Goal: Task Accomplishment & Management: Use online tool/utility

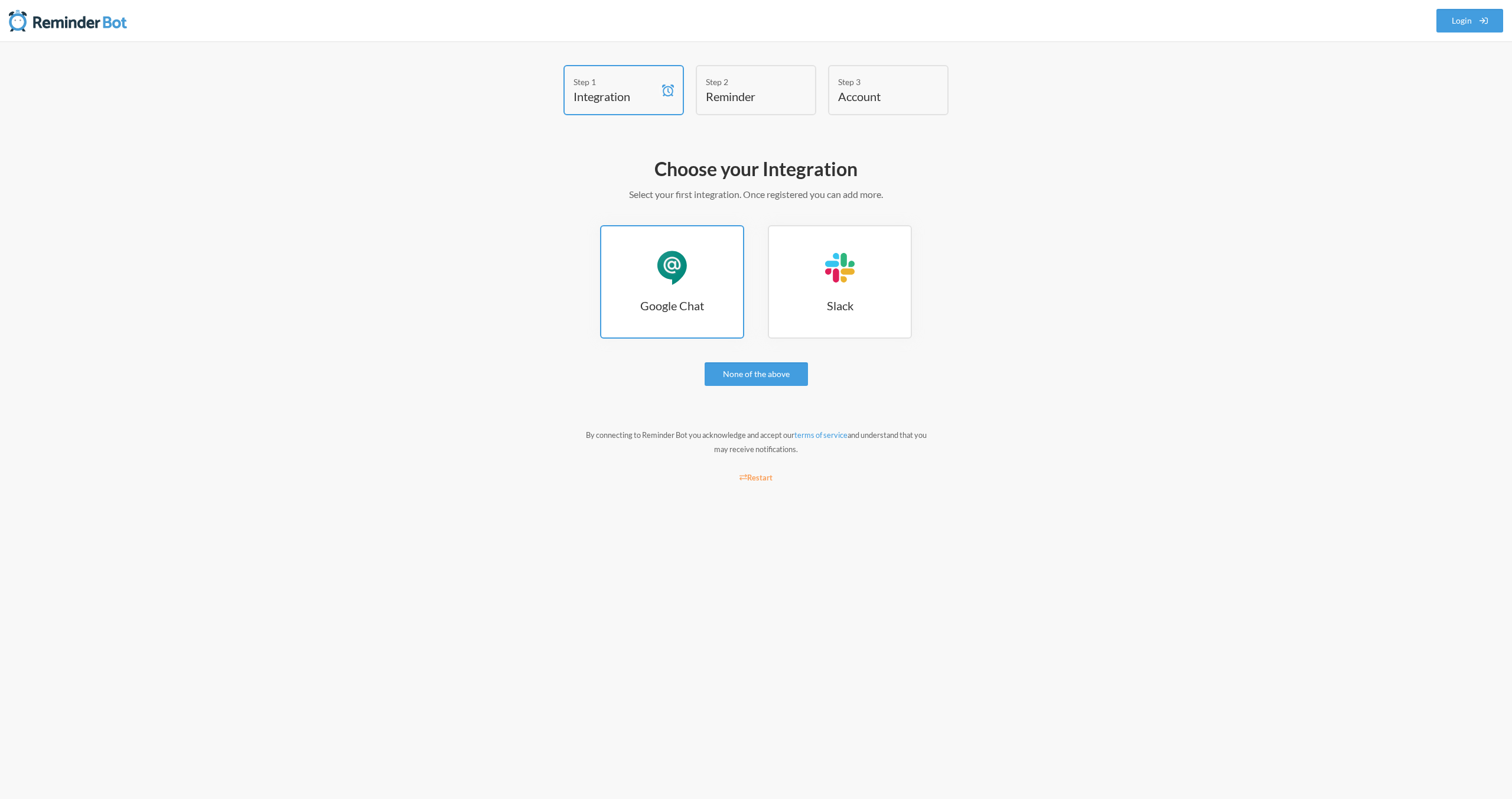
click at [686, 272] on div "Google Chat" at bounding box center [672, 268] width 35 height 35
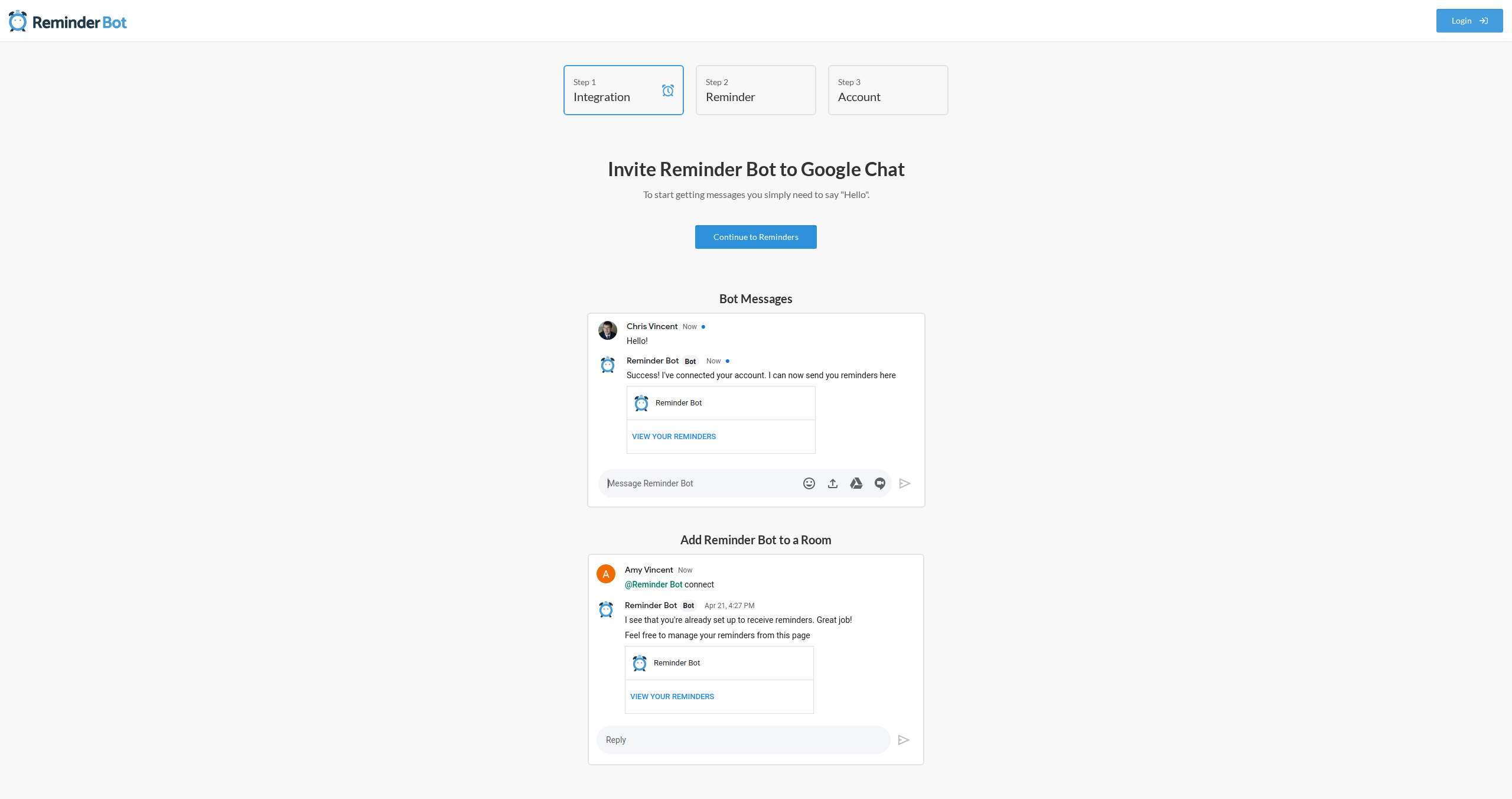
click at [742, 233] on link "Continue to Reminders" at bounding box center [756, 237] width 122 height 24
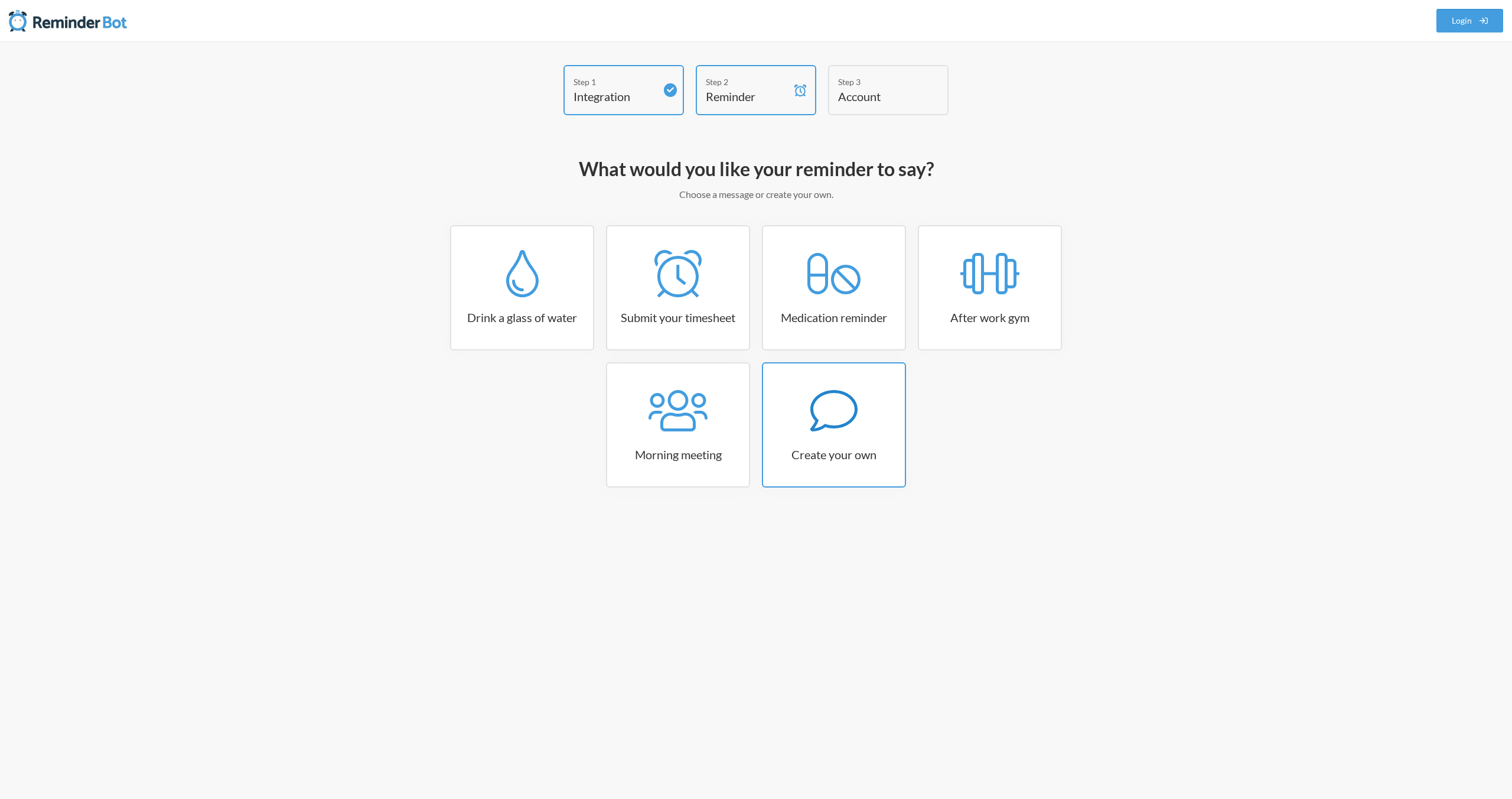
click at [811, 443] on link "Create your own" at bounding box center [834, 425] width 144 height 125
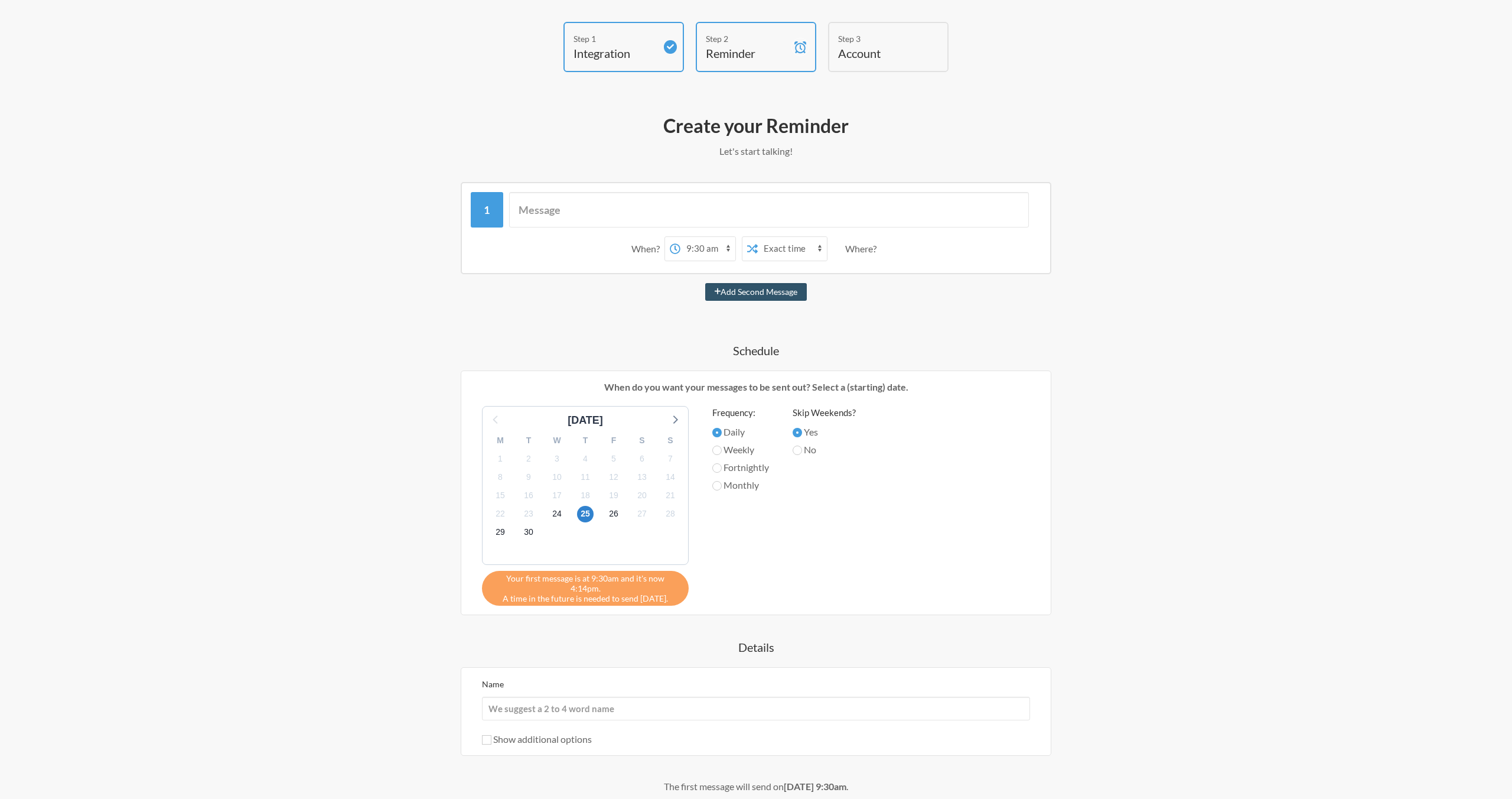
scroll to position [45, 0]
click at [704, 248] on select "12:00 am 12:15 am 12:30 am 12:45 am 1:00 am 1:15 am 1:30 am 1:45 am 2:00 am 2:1…" at bounding box center [707, 247] width 55 height 24
select select "16:30:00"
click at [680, 235] on select "12:00 am 12:15 am 12:30 am 12:45 am 1:00 am 1:15 am 1:30 am 1:45 am 2:00 am 2:1…" at bounding box center [707, 247] width 55 height 24
click at [740, 204] on input "text" at bounding box center [770, 208] width 520 height 35
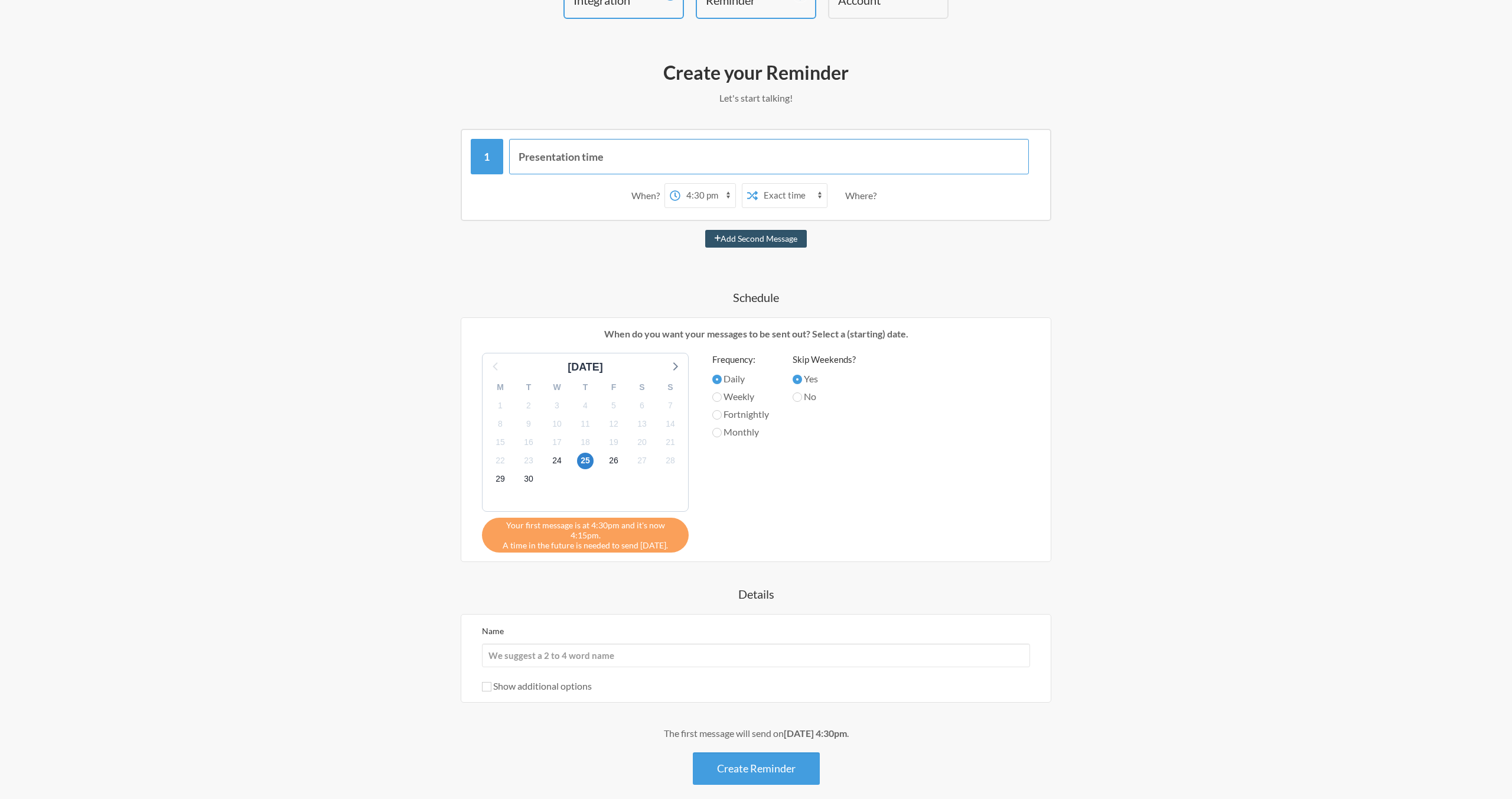
scroll to position [143, 0]
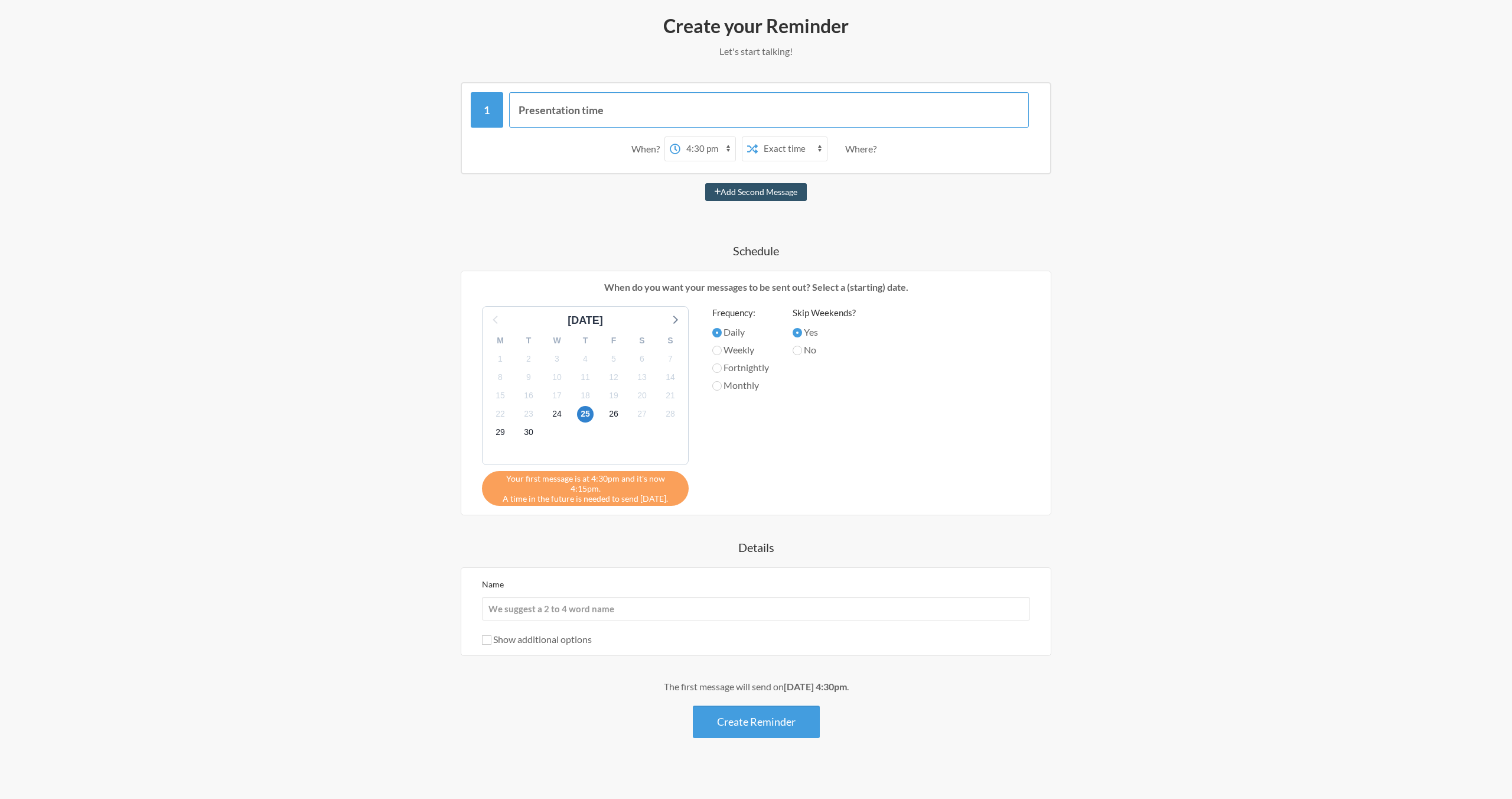
type input "Presentation time"
click at [866, 148] on div "Where?" at bounding box center [863, 149] width 36 height 25
click at [803, 721] on button "Create Reminder" at bounding box center [757, 722] width 127 height 32
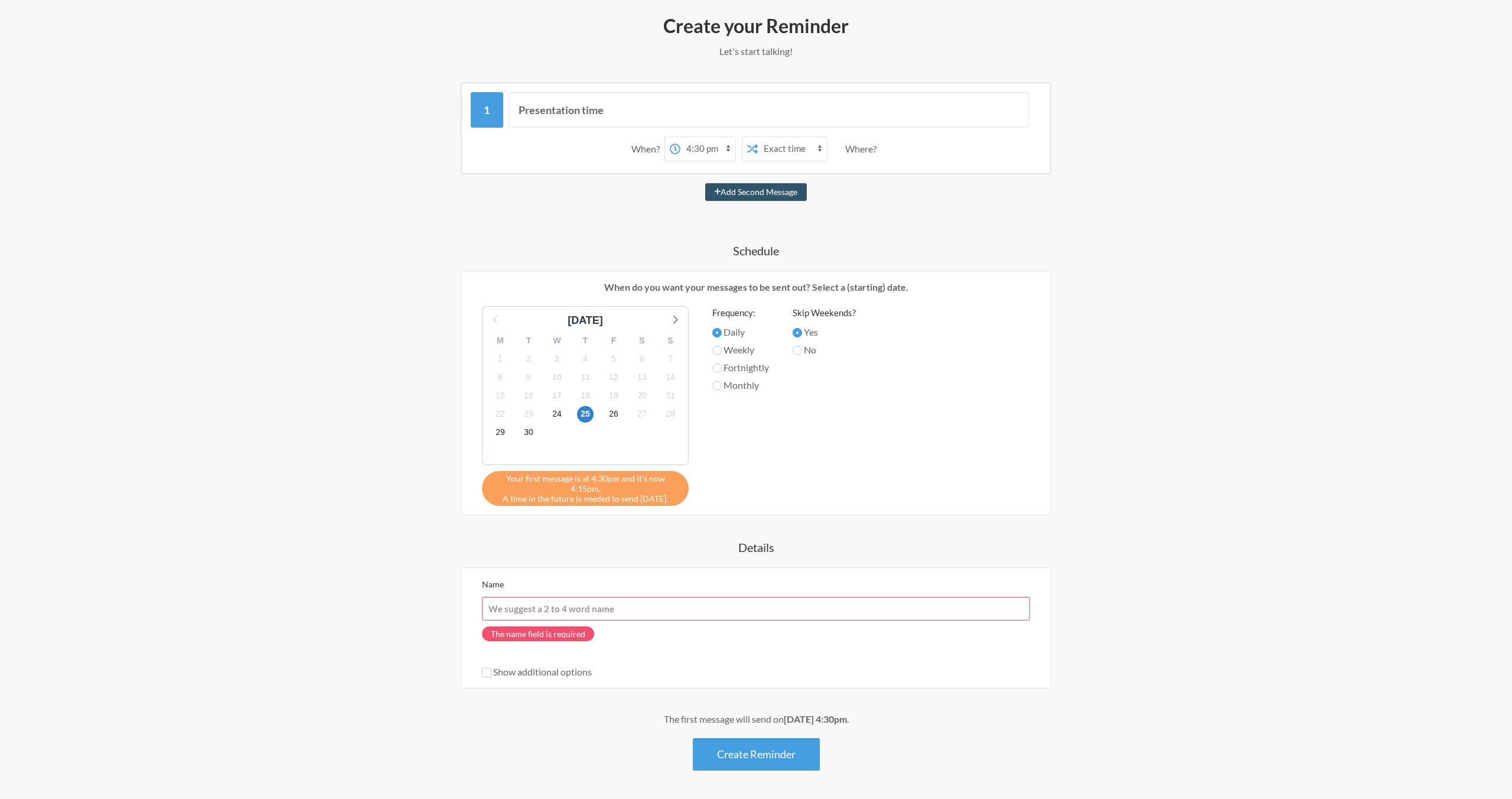
click at [588, 601] on input "Name" at bounding box center [755, 608] width 548 height 24
type input "Shivin SHarm"
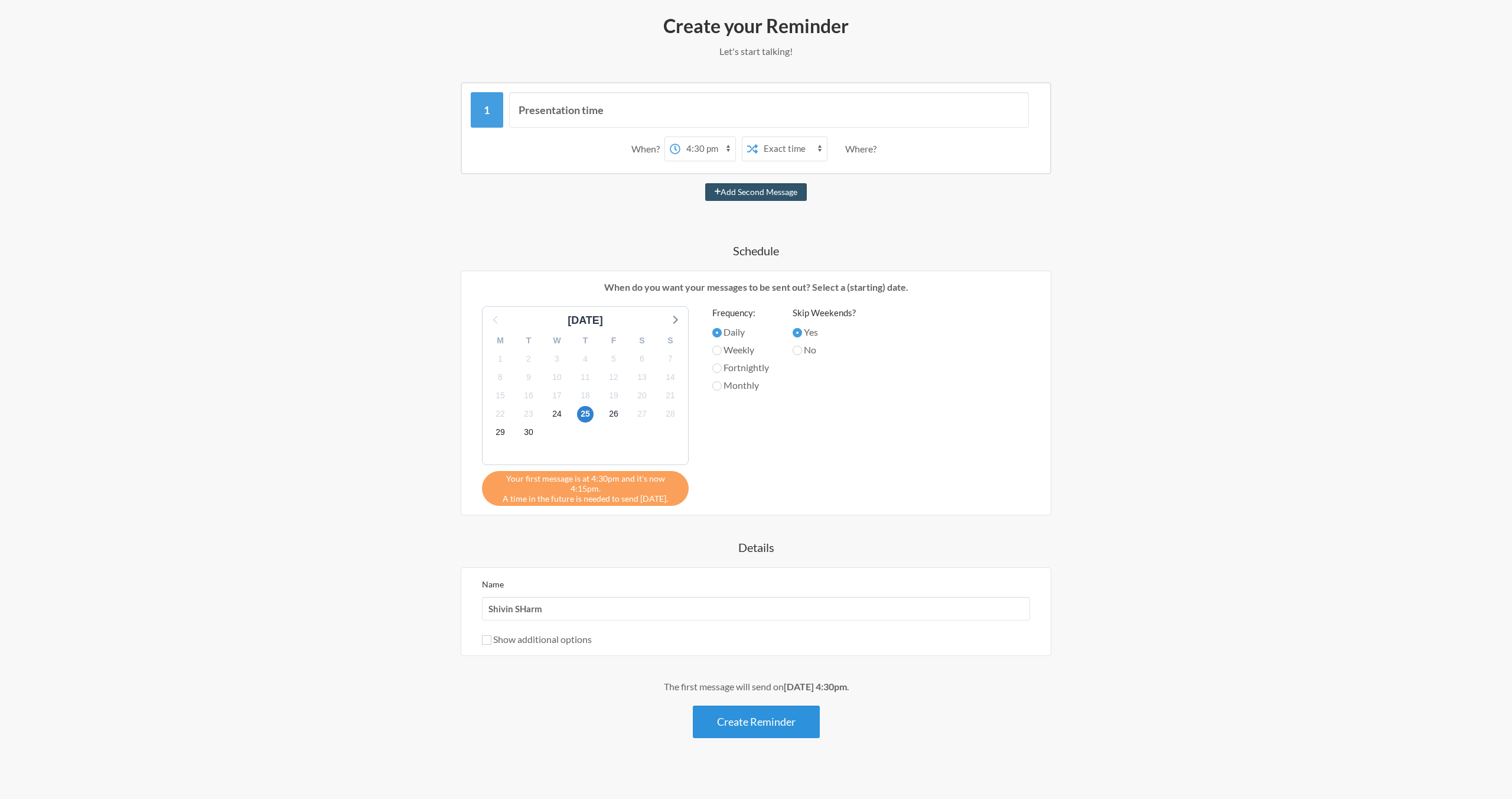
click at [751, 727] on button "Create Reminder" at bounding box center [757, 722] width 127 height 32
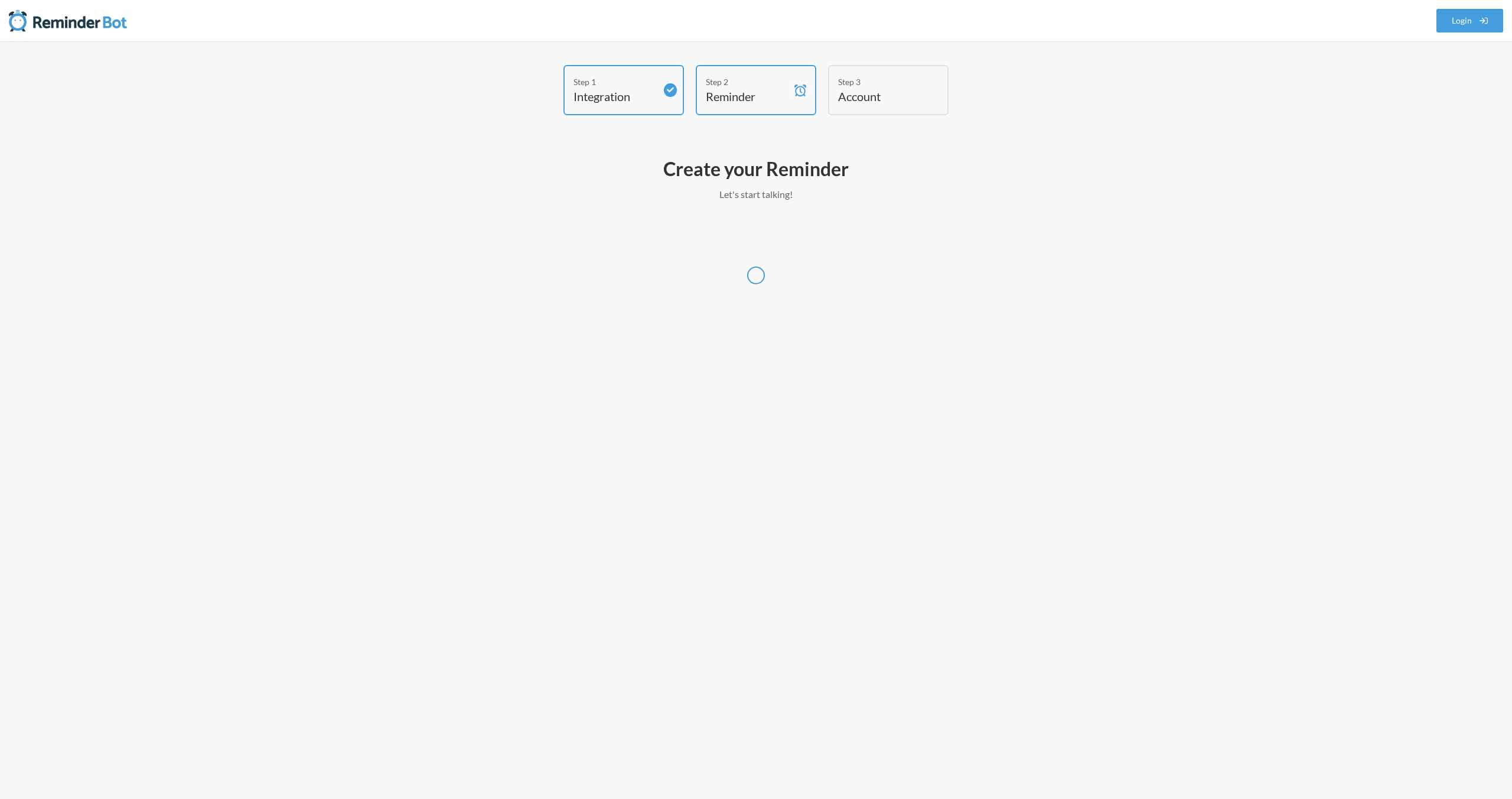
select select "UTC"
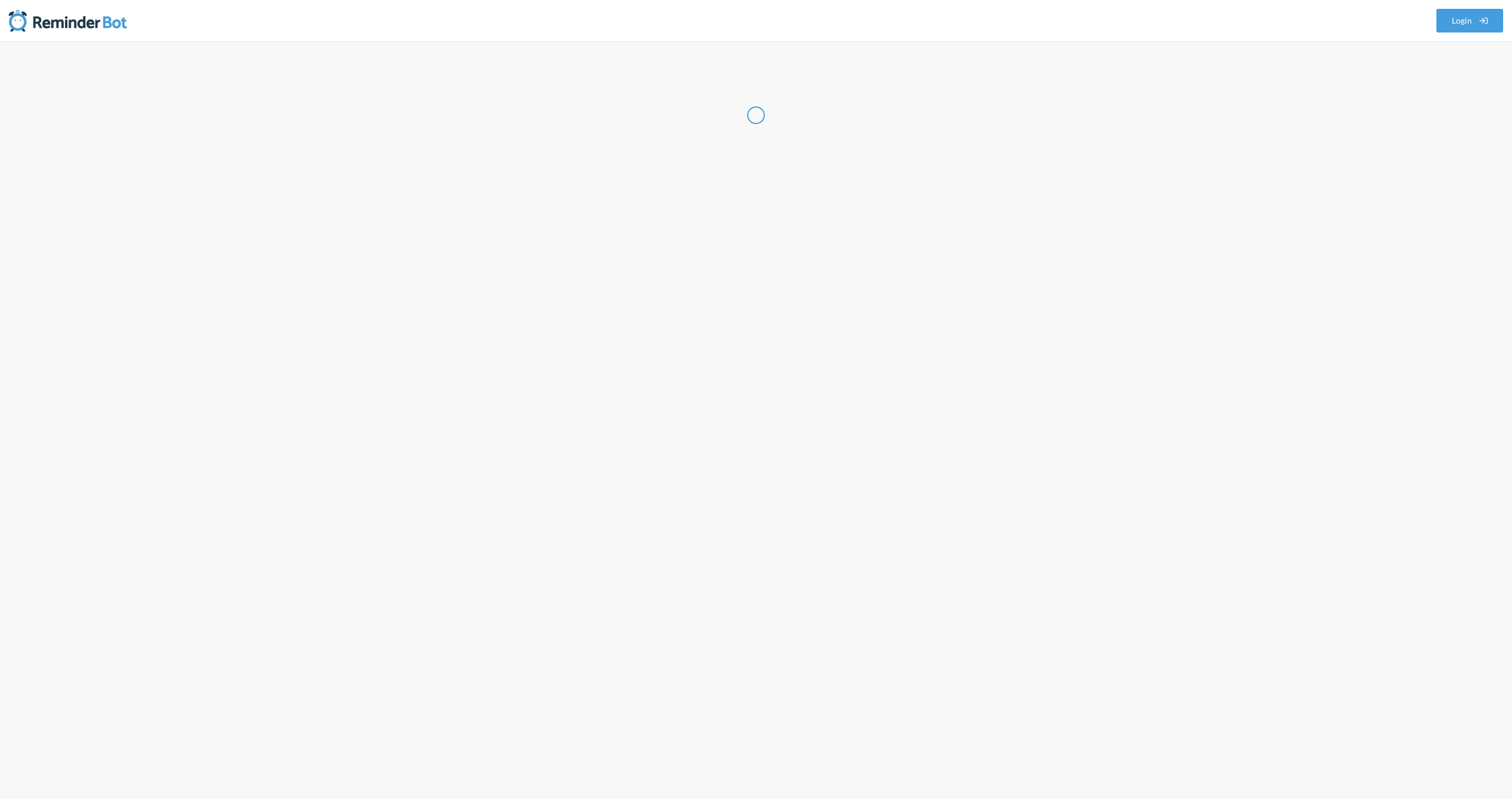
select select "IN"
